Goal: Communication & Community: Share content

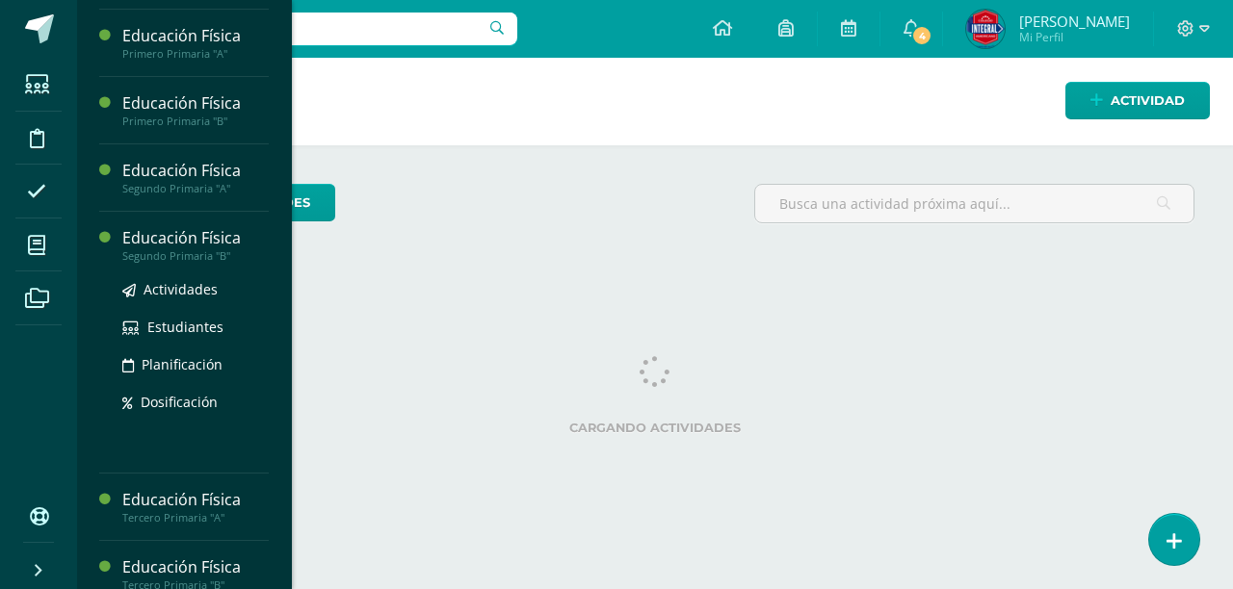
scroll to position [521, 0]
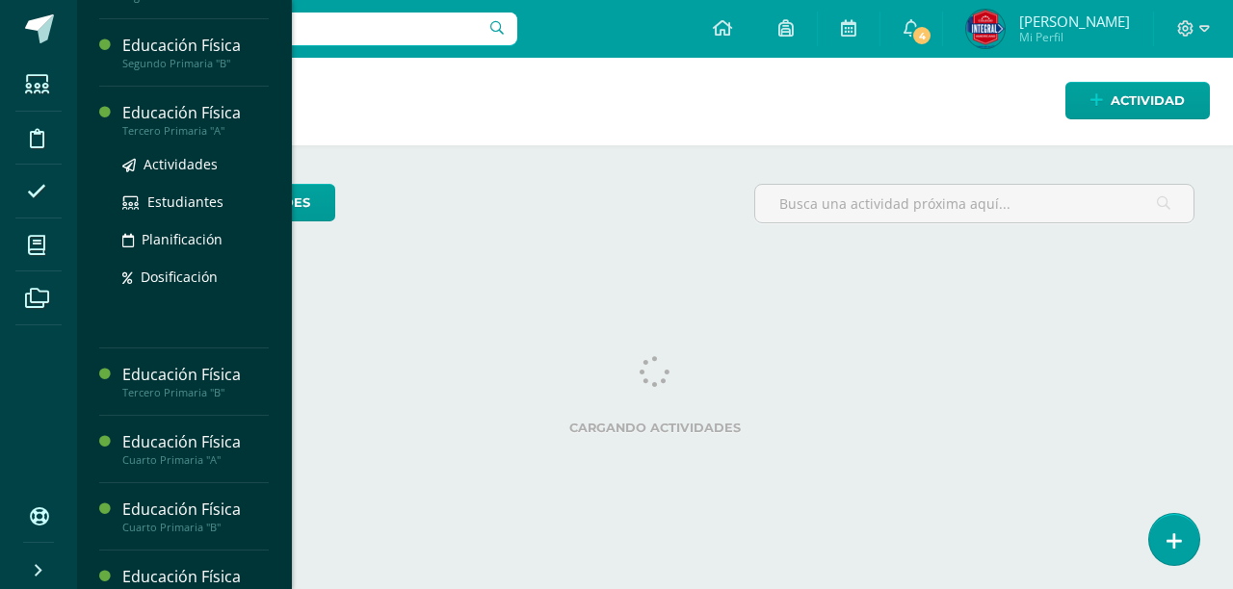
click at [187, 118] on div "Educación Física" at bounding box center [195, 113] width 146 height 22
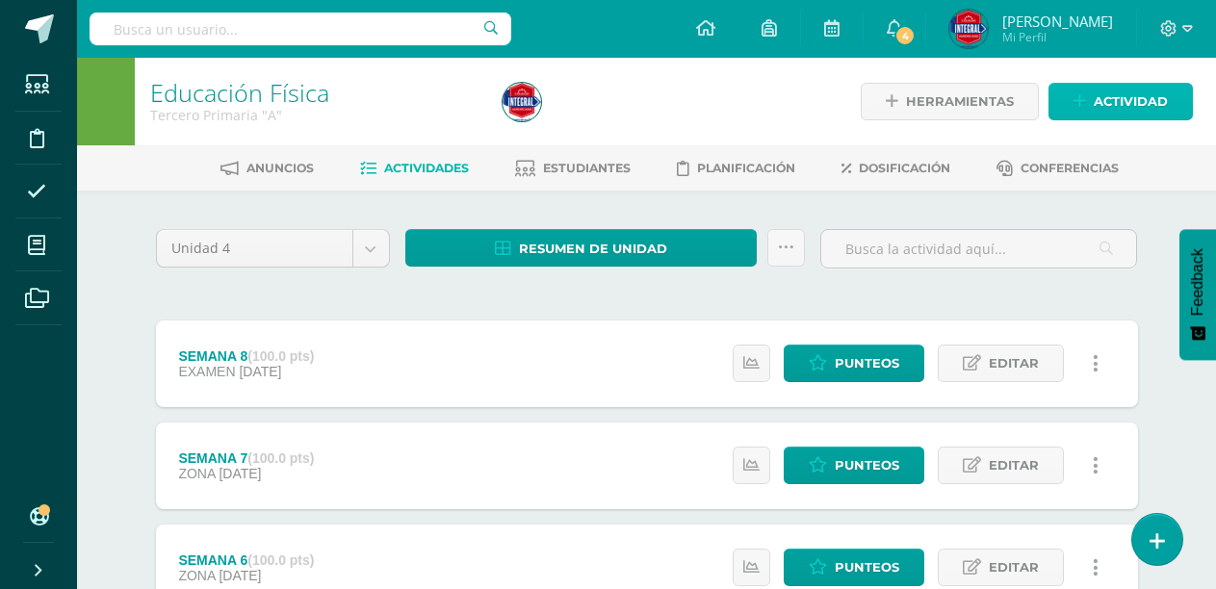
click at [1138, 92] on span "Actividad" at bounding box center [1131, 102] width 74 height 36
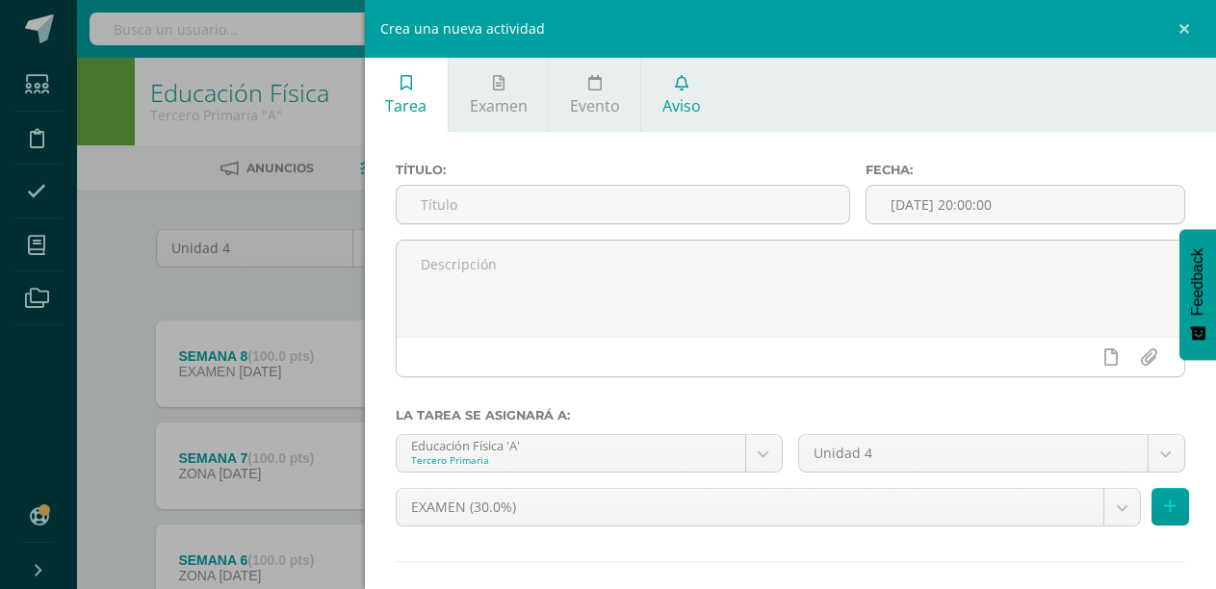
click at [687, 95] on span "Aviso" at bounding box center [682, 105] width 39 height 21
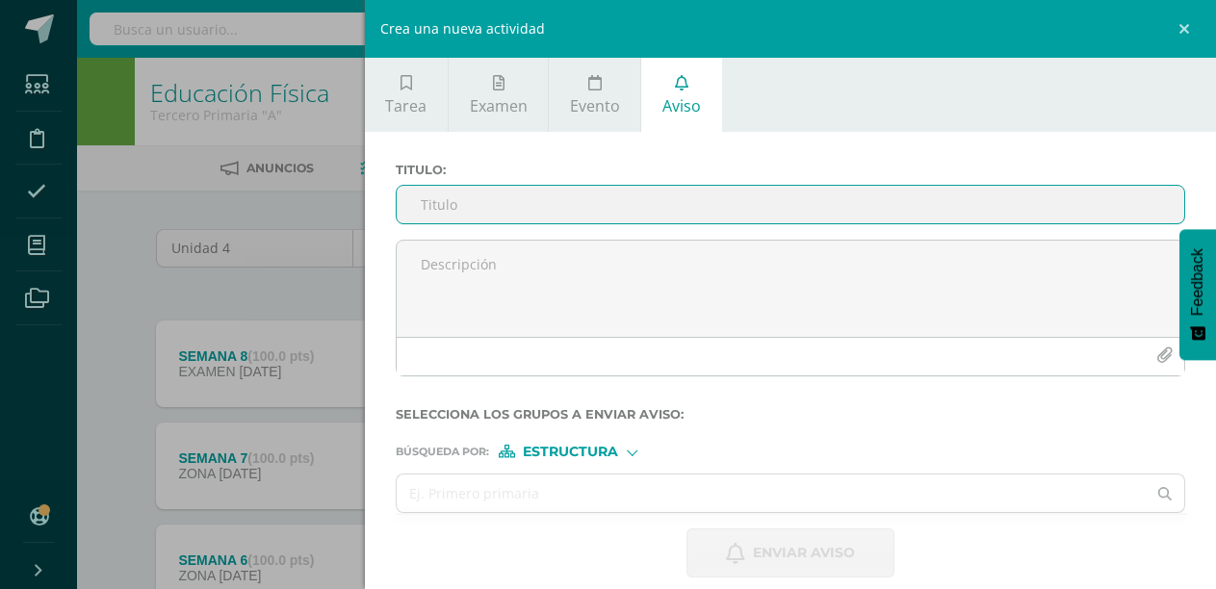
scroll to position [19, 0]
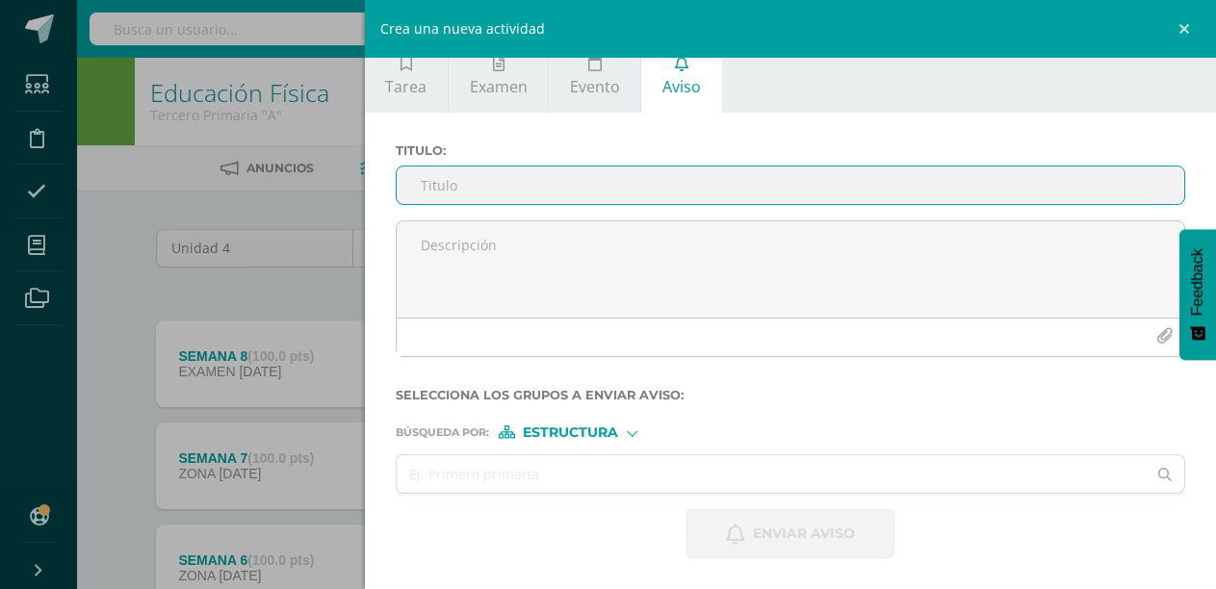
click at [628, 188] on input "Titulo :" at bounding box center [791, 186] width 788 height 38
type input "t"
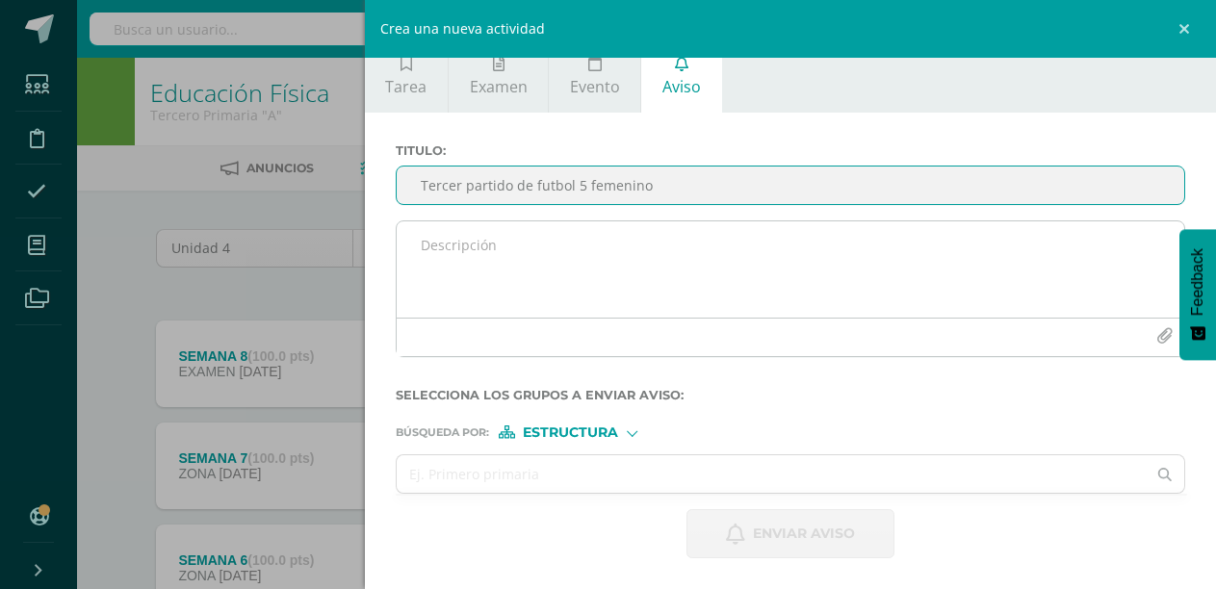
type input "Tercer partido de futbol 5 femenino"
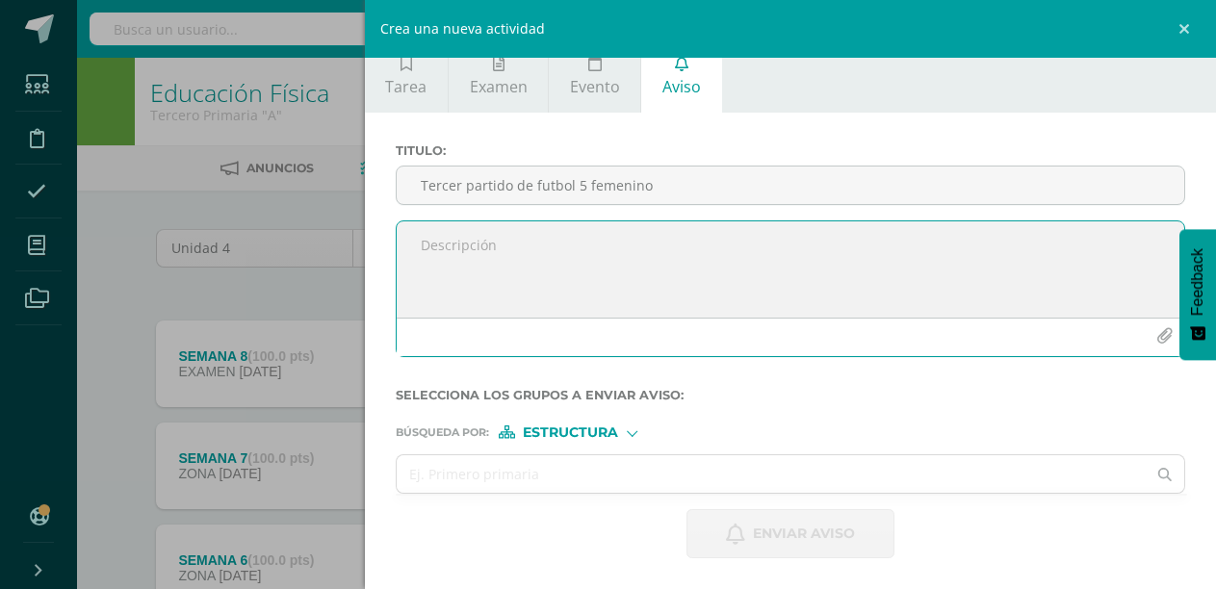
click at [505, 242] on textarea at bounding box center [791, 269] width 788 height 96
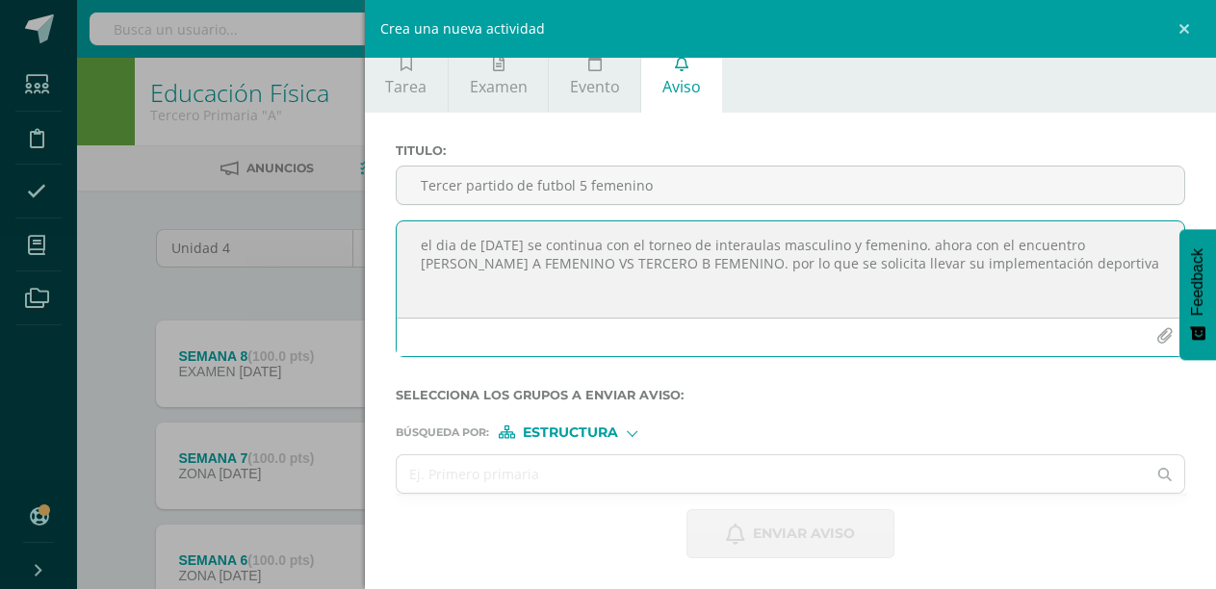
click at [1126, 273] on textarea "el dia de [DATE] se continua con el torneo de interaulas masculino y femenino. …" at bounding box center [791, 269] width 788 height 96
click at [471, 287] on textarea "el dia de [DATE] se continua con el torneo de interaulas masculino y femenino. …" at bounding box center [791, 269] width 788 height 96
click at [547, 283] on textarea "el dia de [DATE] se continua con el torneo de interaulas masculino y femenino. …" at bounding box center [791, 269] width 788 height 96
click at [1098, 283] on textarea "el dia de [DATE] se continua con el torneo de interaulas masculino y femenino. …" at bounding box center [791, 269] width 788 height 96
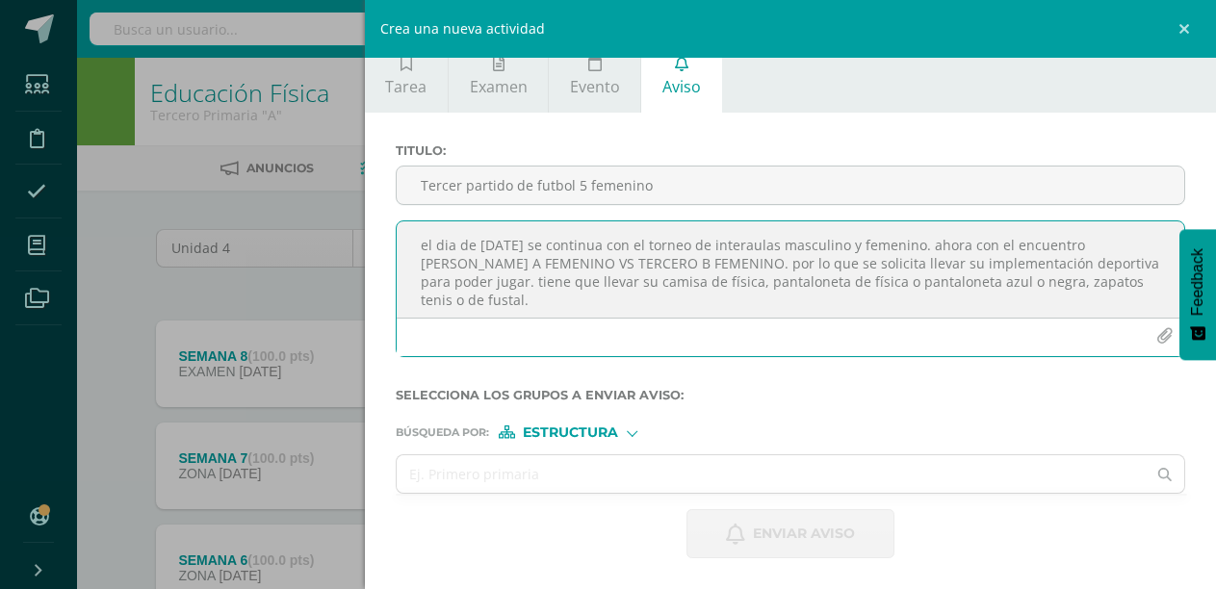
click at [606, 303] on textarea "el dia de [DATE] se continua con el torneo de interaulas masculino y femenino. …" at bounding box center [791, 269] width 788 height 96
click at [420, 240] on textarea "el día de [DATE] se continua con el torneo de interaulas masculino y femenino. …" at bounding box center [791, 269] width 788 height 96
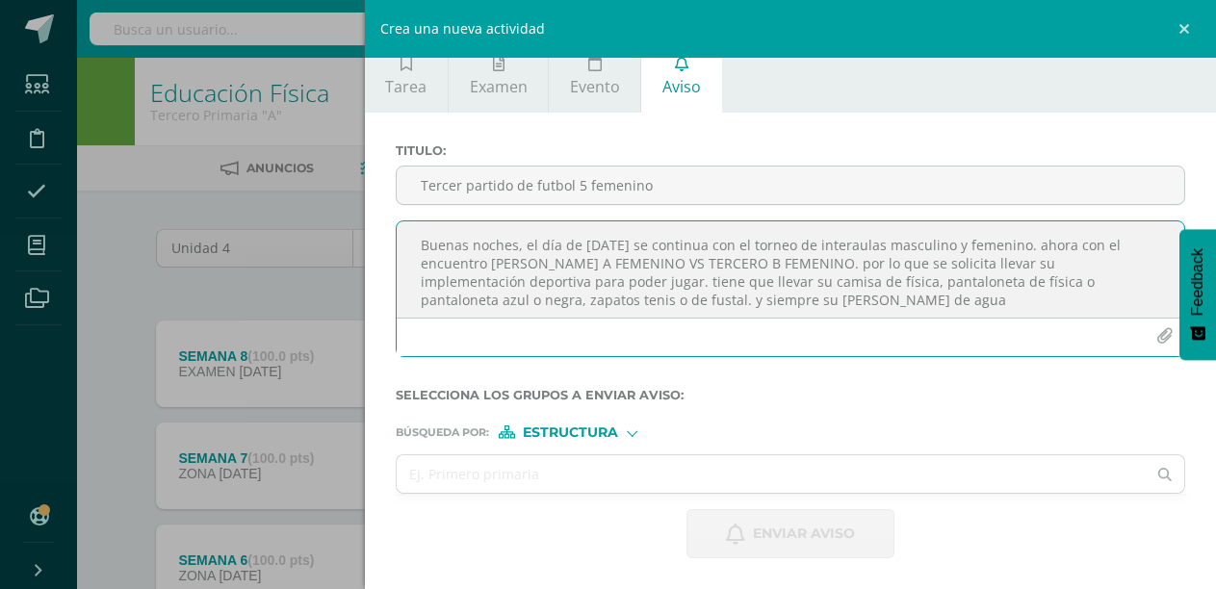
click at [713, 283] on textarea "Buenas noches, el día de [DATE] se continua con el torneo de interaulas masculi…" at bounding box center [791, 269] width 788 height 96
click at [886, 283] on textarea "Buenas noches, el día de [DATE] se continua con el torneo de interaulas masculi…" at bounding box center [791, 269] width 788 height 96
click at [499, 306] on textarea "Buenas noches, el día de [DATE] se continua con el torneo de interaulas masculi…" at bounding box center [791, 269] width 788 height 96
click at [907, 308] on textarea "Buenas noches, el día de [DATE] se continua con el torneo de interaulas masculi…" at bounding box center [791, 269] width 788 height 96
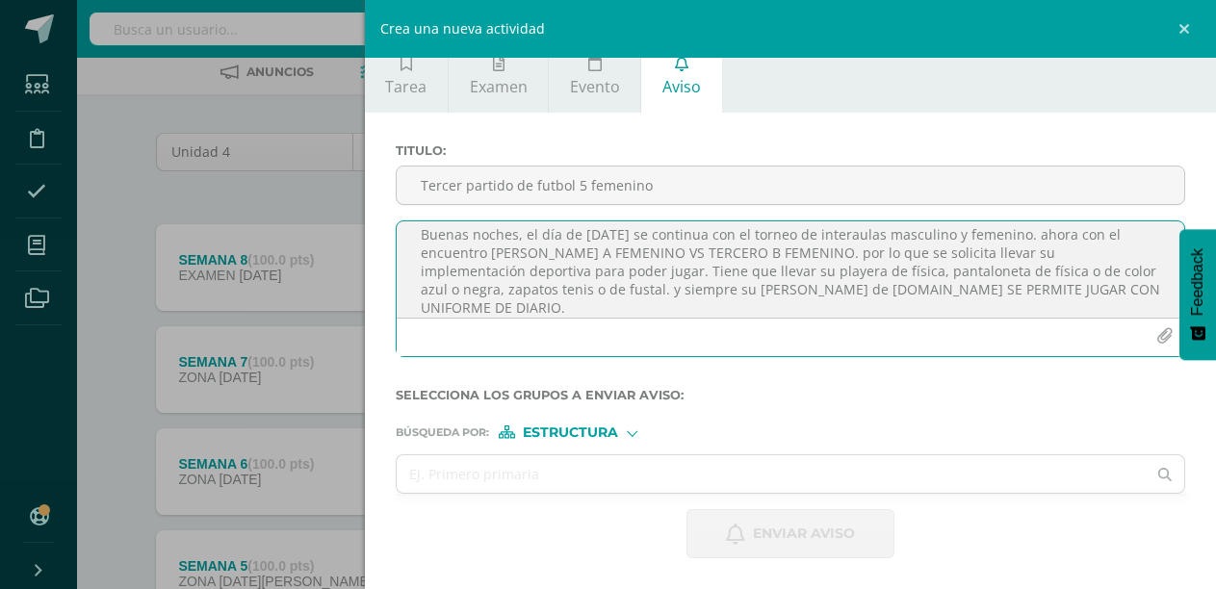
scroll to position [29, 0]
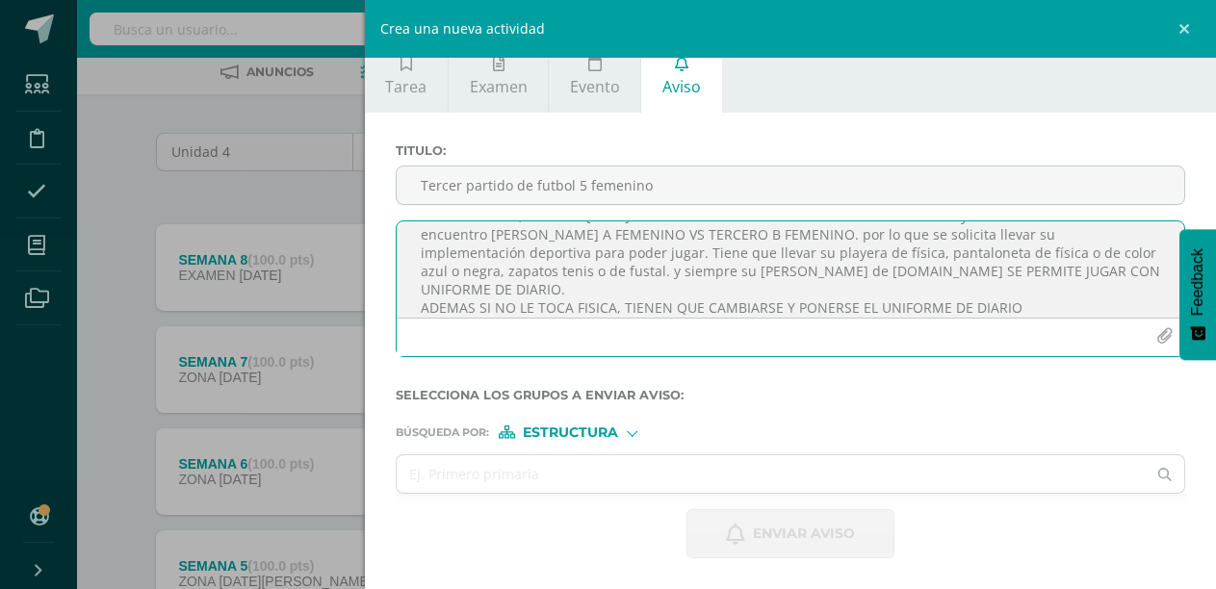
click at [477, 315] on textarea "Buenas noches, el día de [DATE] se continua con el torneo de interaulas masculi…" at bounding box center [791, 269] width 788 height 96
click at [1031, 308] on textarea "Buenas noches, el día de [DATE] se continua con el torneo de interaulas masculi…" at bounding box center [791, 269] width 788 height 96
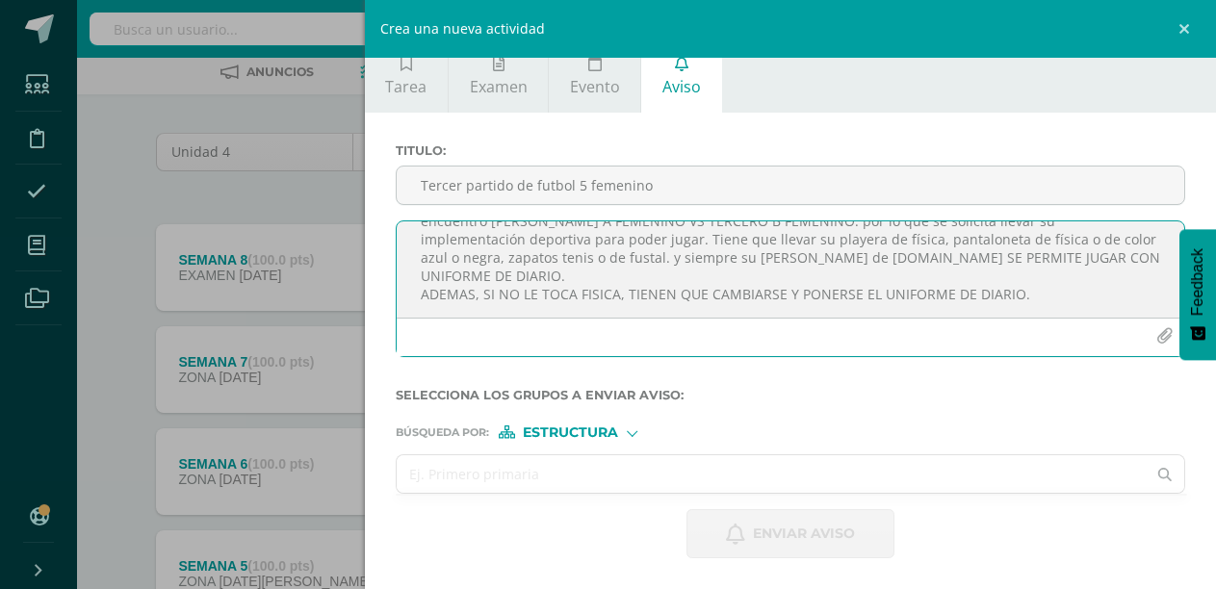
type textarea "Buenas noches, el día de [DATE] se continua con el torneo de interaulas masculi…"
click at [551, 465] on input "text" at bounding box center [772, 474] width 750 height 38
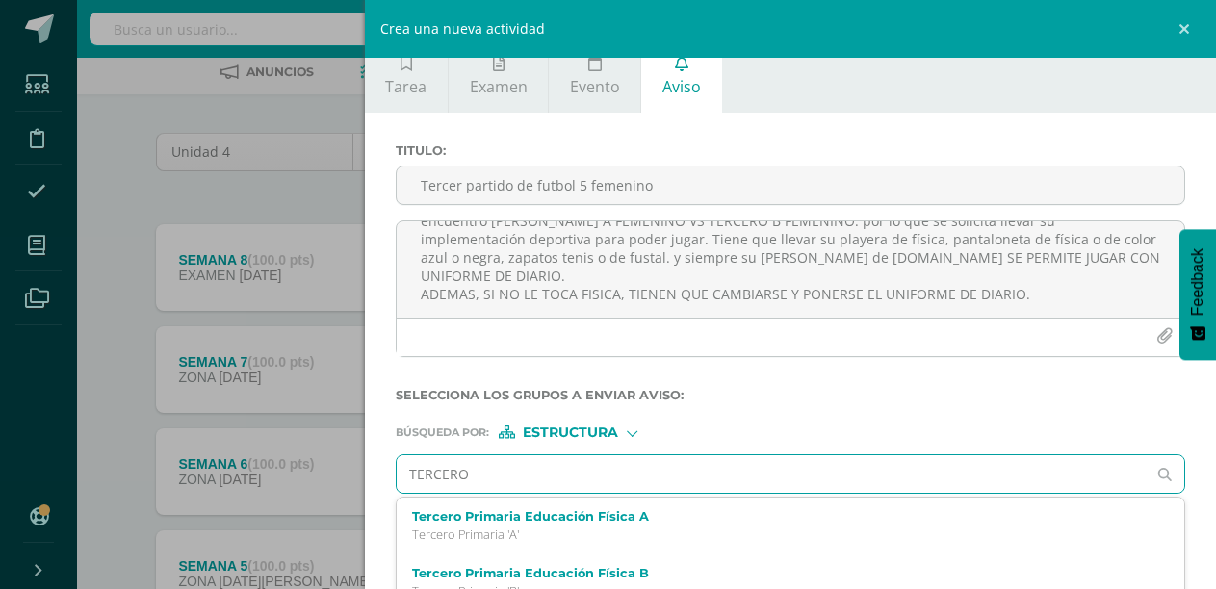
type input "TERCERO A"
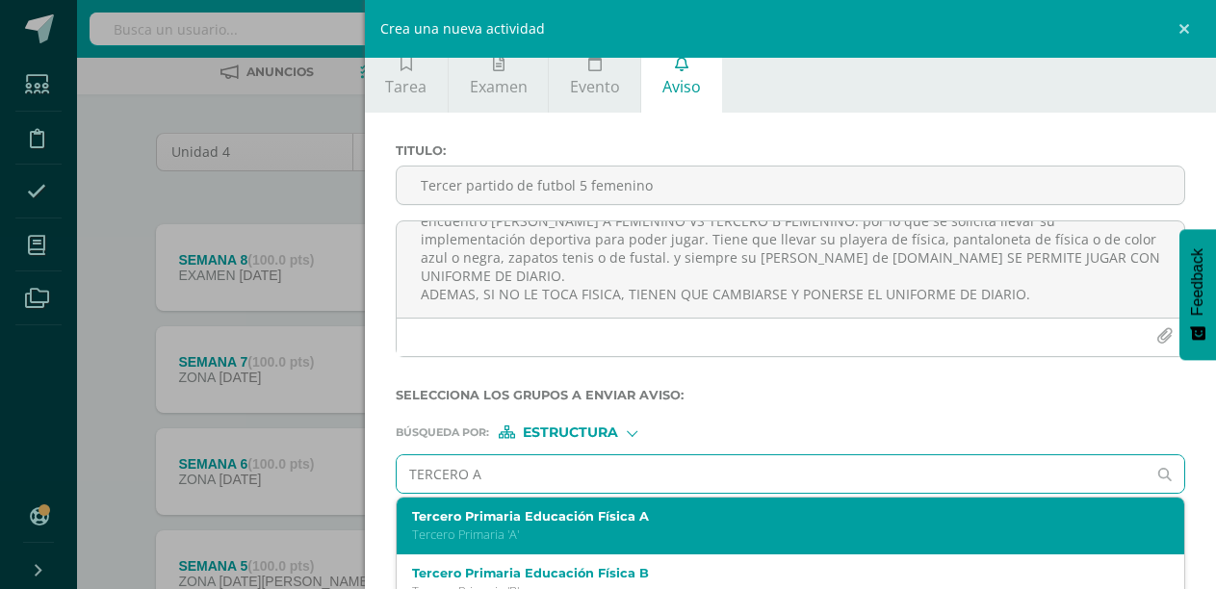
click at [506, 517] on label "Tercero Primaria Educación Física A" at bounding box center [773, 516] width 723 height 14
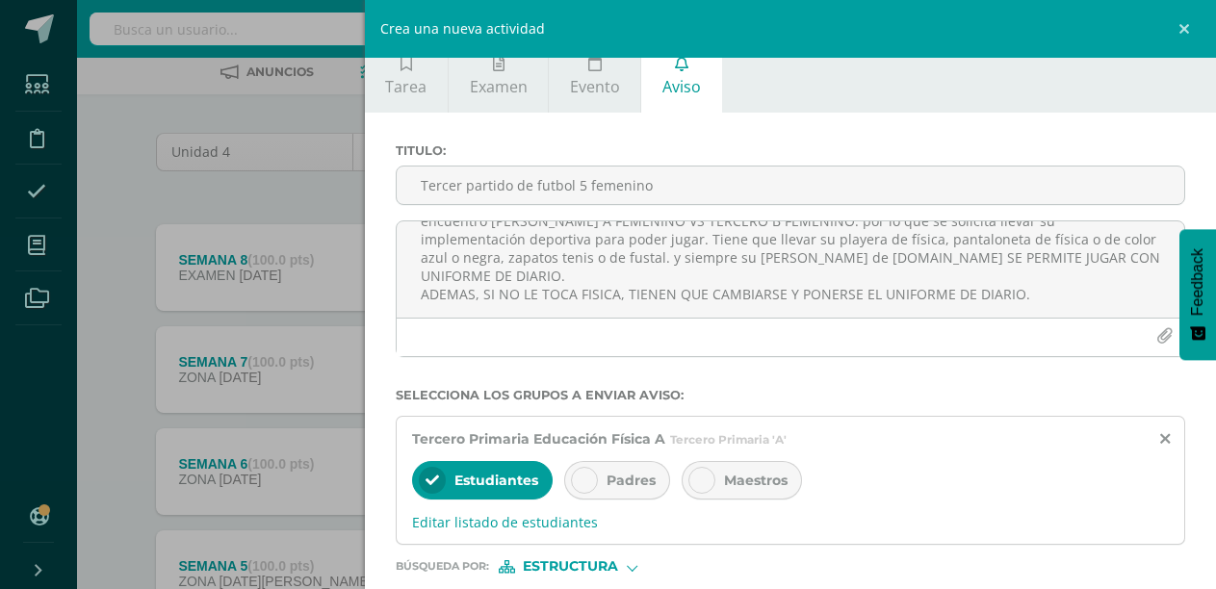
click at [613, 487] on span "Padres" at bounding box center [631, 480] width 49 height 17
click at [712, 487] on div at bounding box center [701, 480] width 27 height 27
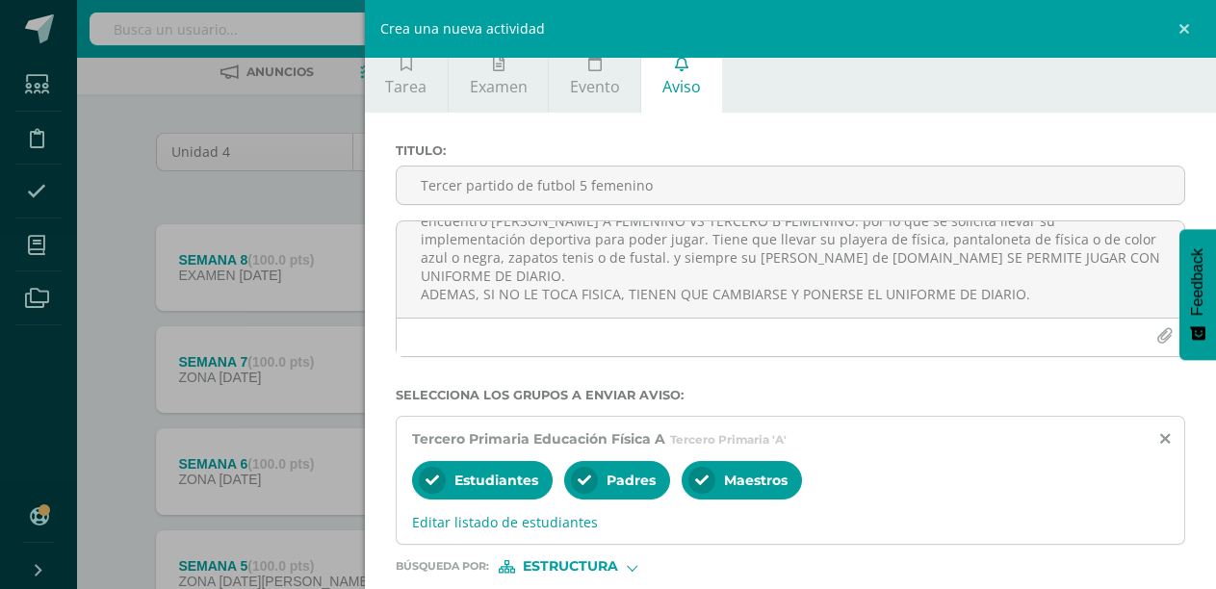
scroll to position [154, 0]
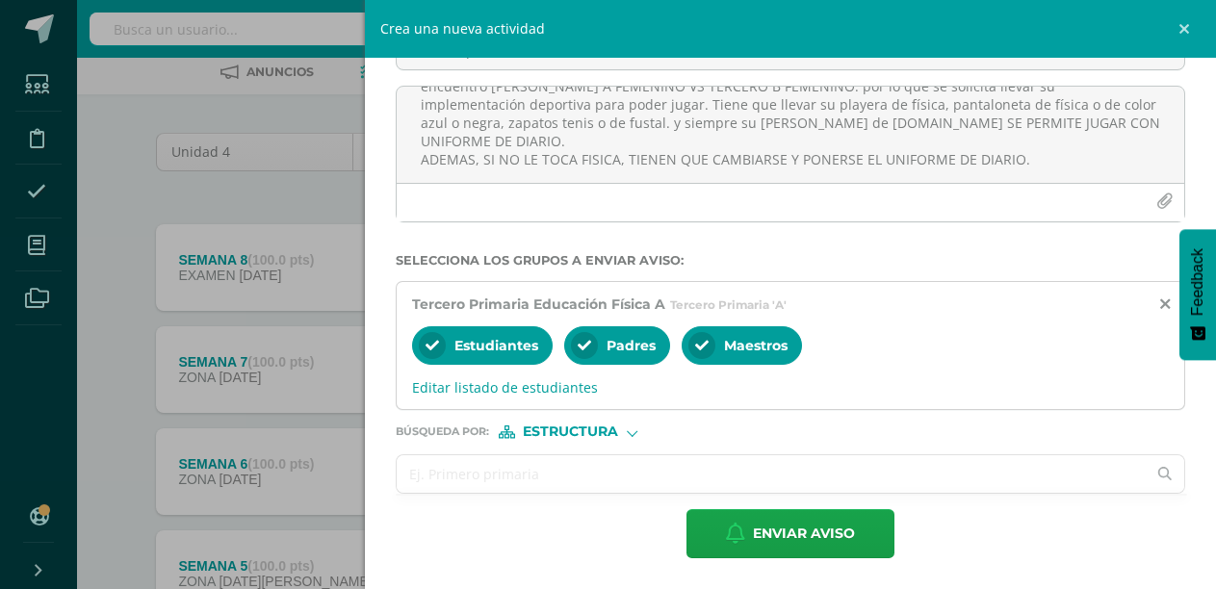
click at [587, 471] on input "text" at bounding box center [772, 474] width 750 height 38
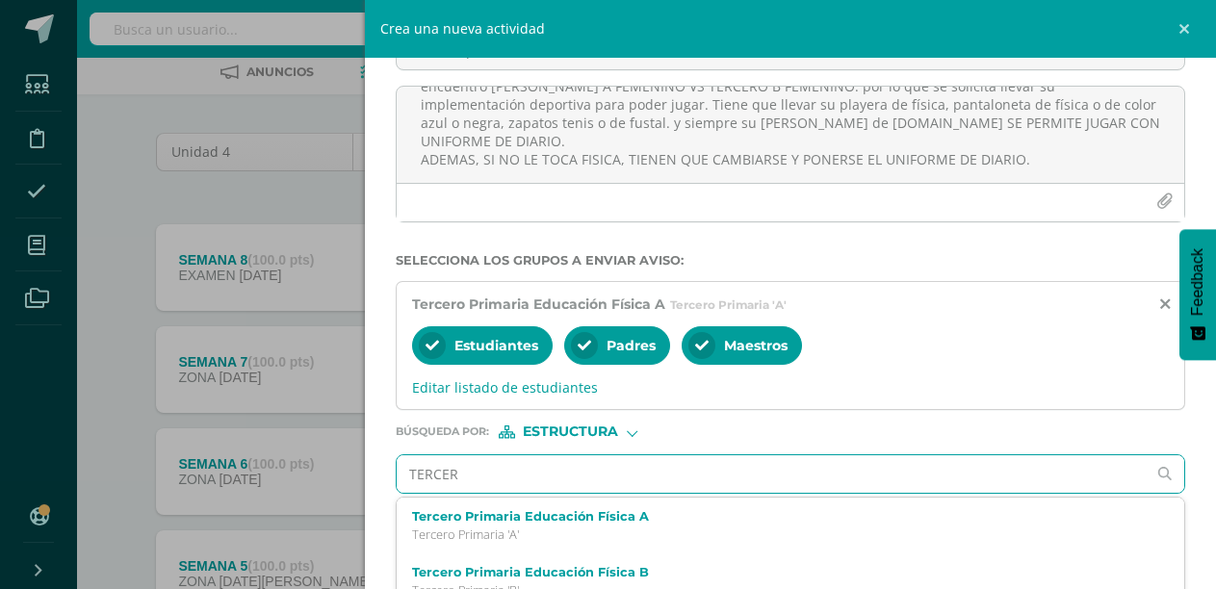
type input "TERCERO"
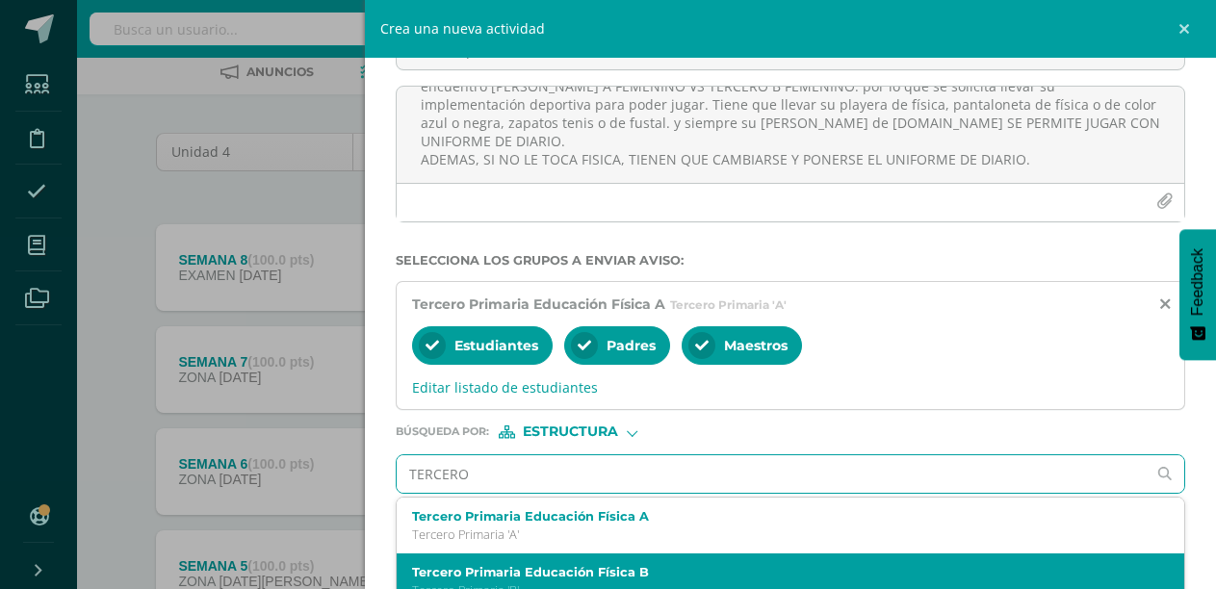
scroll to position [235, 0]
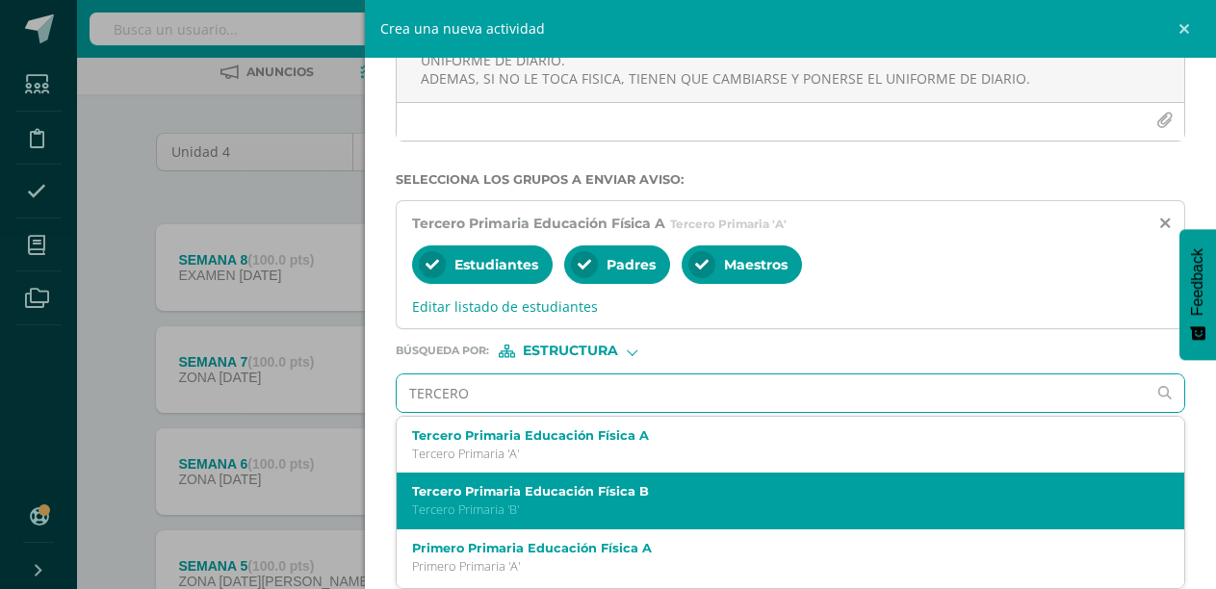
click at [566, 504] on p "Tercero Primaria 'B'" at bounding box center [773, 510] width 723 height 16
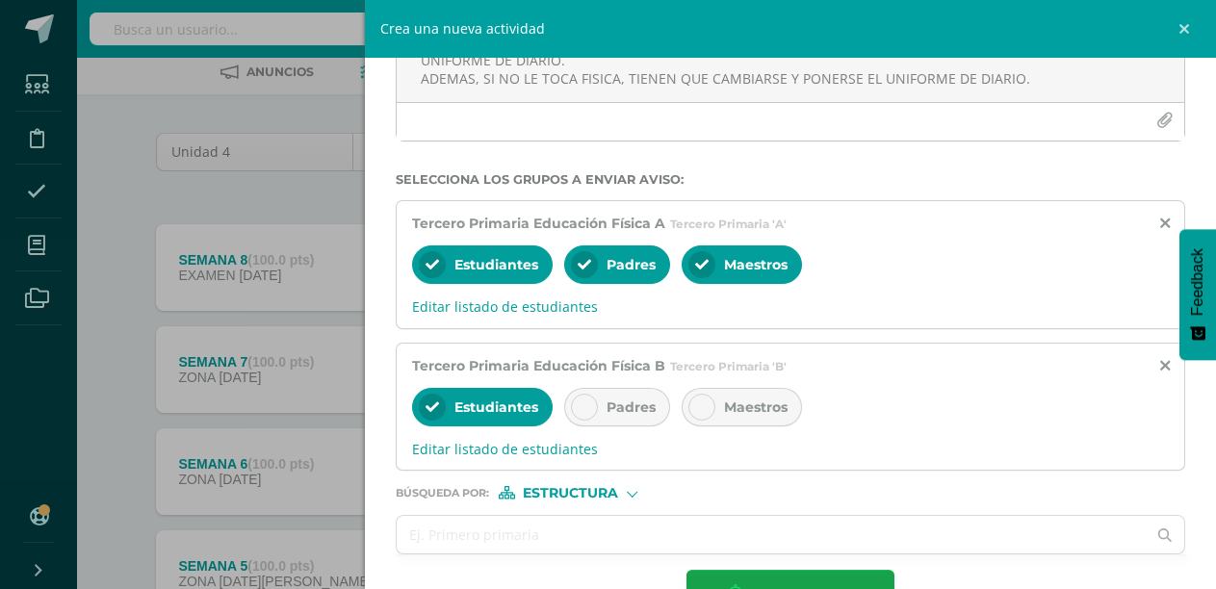
scroll to position [296, 0]
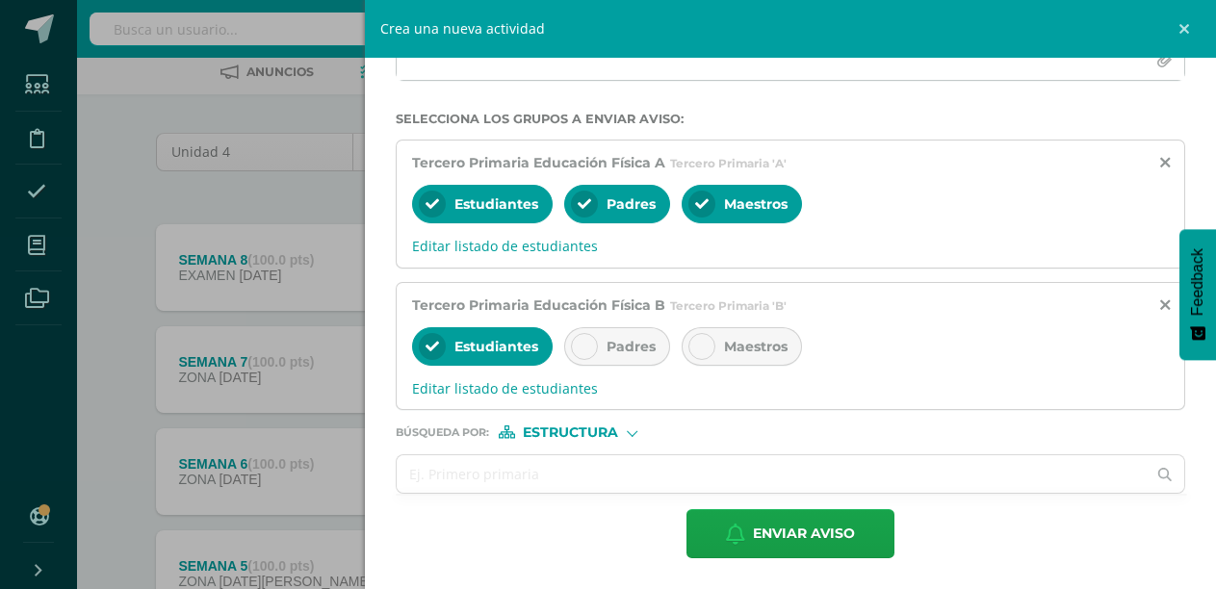
click at [588, 347] on icon at bounding box center [584, 346] width 13 height 13
click at [725, 343] on span "Maestros" at bounding box center [756, 346] width 64 height 17
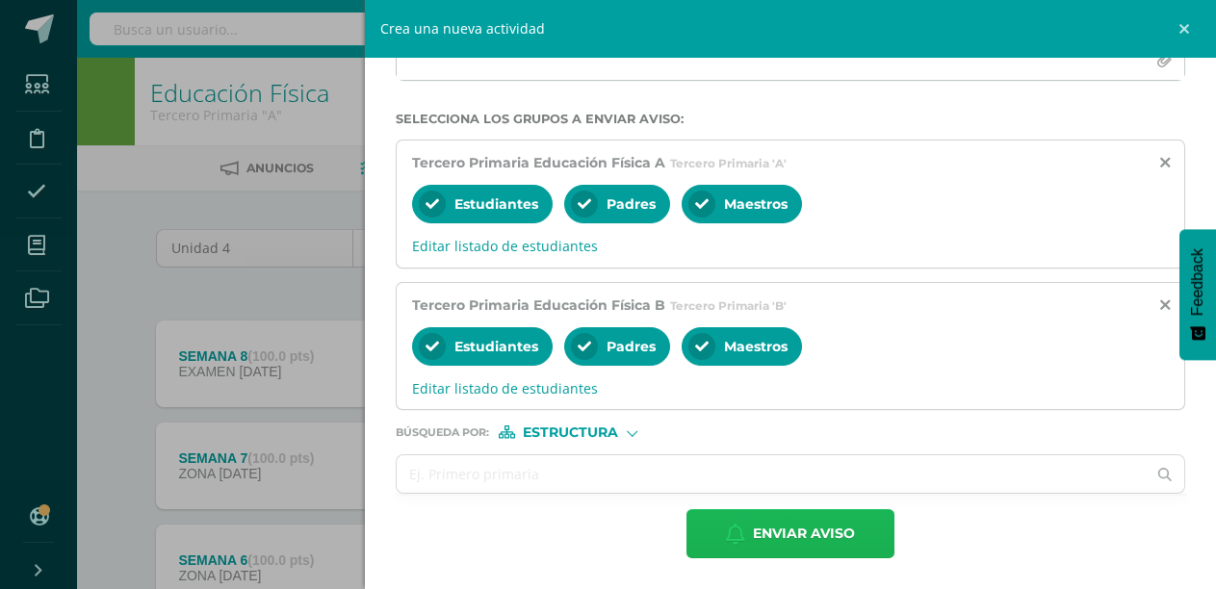
click at [801, 528] on span "Enviar aviso" at bounding box center [804, 533] width 102 height 47
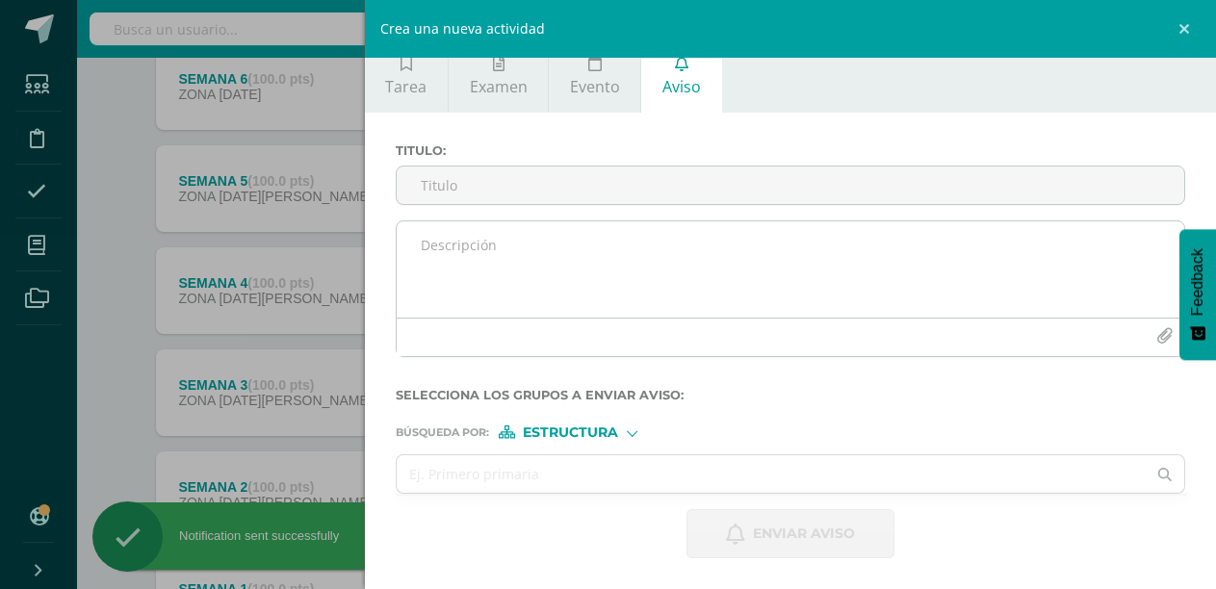
scroll to position [0, 0]
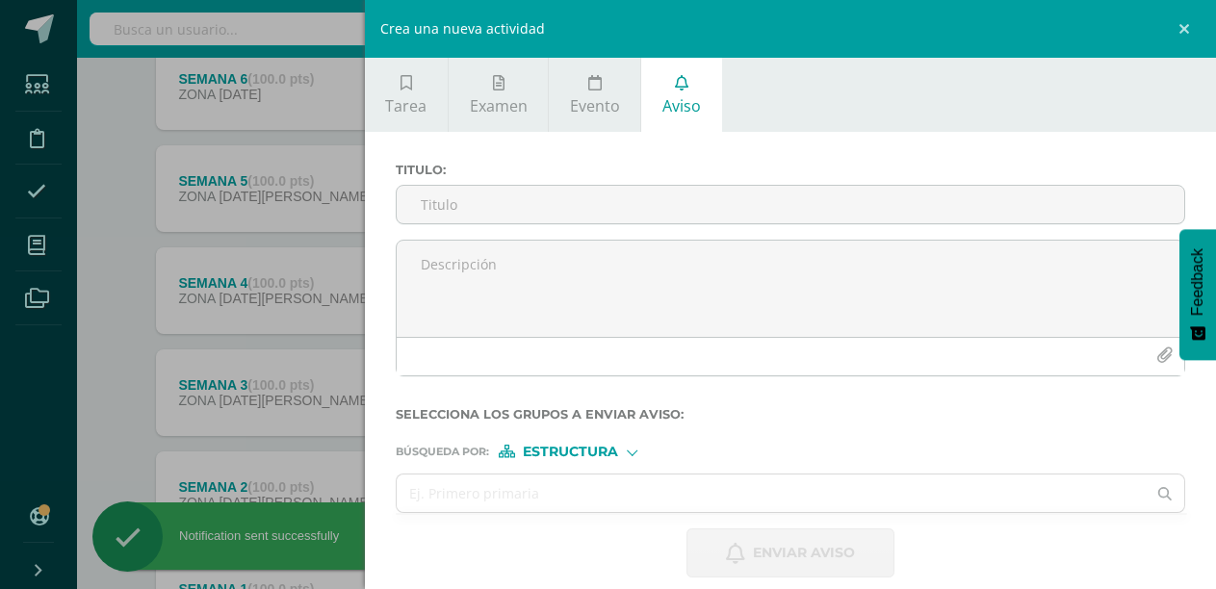
click at [100, 247] on div "Crea una nueva actividad Tarea Examen Evento Aviso Título: Fecha: [DATE] 20:00:…" at bounding box center [608, 294] width 1216 height 589
